Goal: Find specific page/section: Find specific page/section

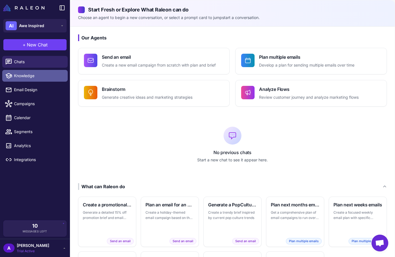
click at [33, 76] on span "Knowledge" at bounding box center [38, 76] width 49 height 6
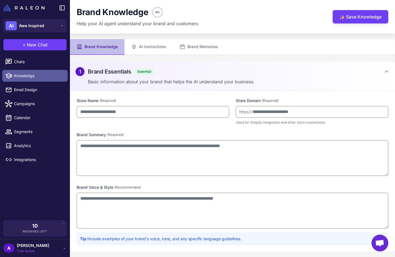
type input "**********"
type textarea "**********"
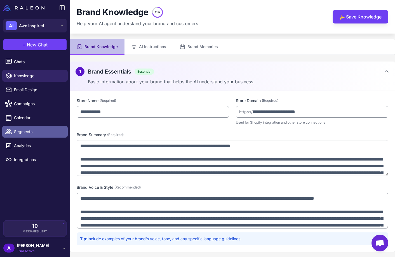
click at [34, 133] on span "Segments" at bounding box center [38, 132] width 49 height 6
